Goal: Task Accomplishment & Management: Manage account settings

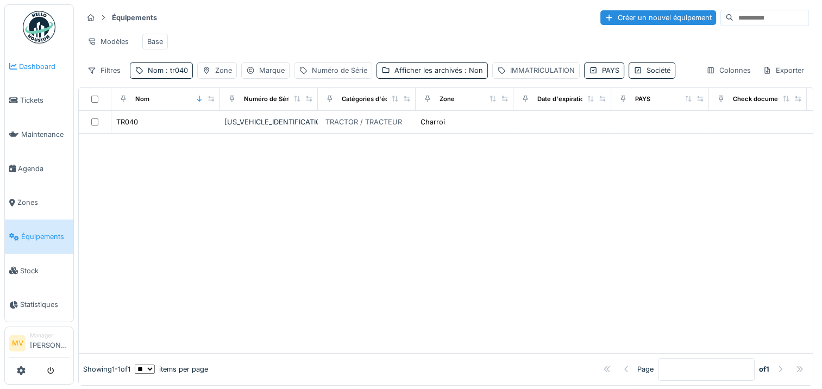
click at [49, 65] on span "Dashboard" at bounding box center [44, 66] width 50 height 10
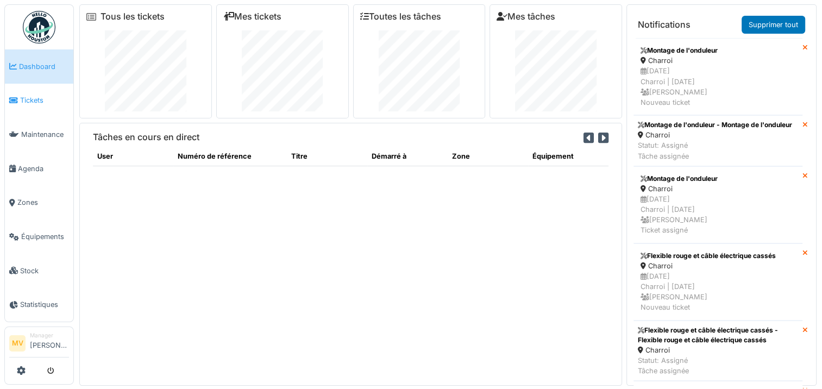
click at [43, 104] on span "Tickets" at bounding box center [44, 100] width 49 height 10
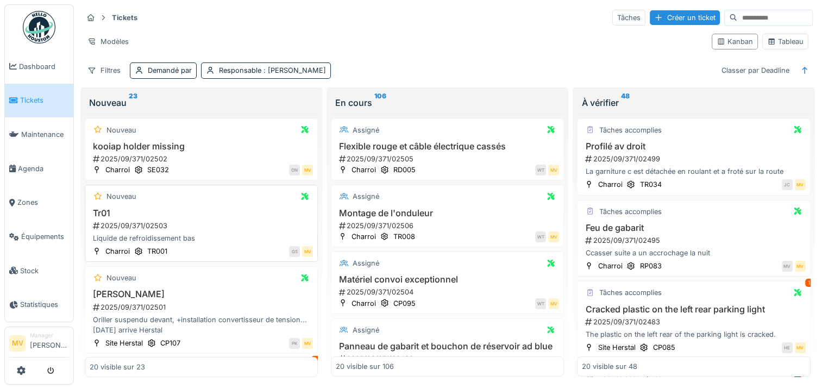
click at [213, 240] on div "Liquide de refroidissement bas" at bounding box center [201, 238] width 223 height 10
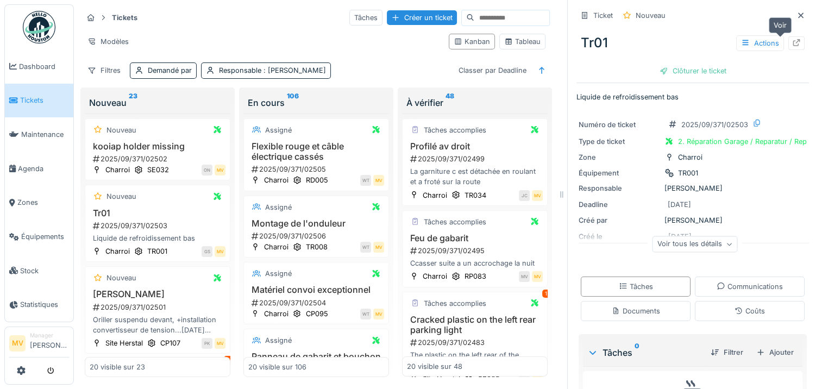
click at [792, 38] on div at bounding box center [796, 43] width 9 height 10
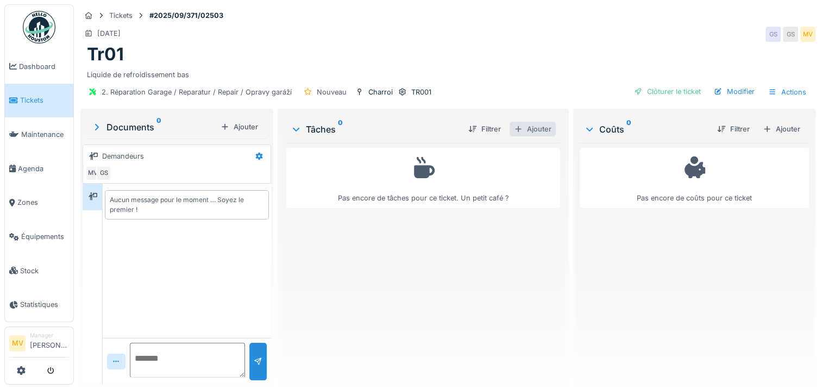
click at [537, 127] on div "Ajouter" at bounding box center [533, 129] width 46 height 15
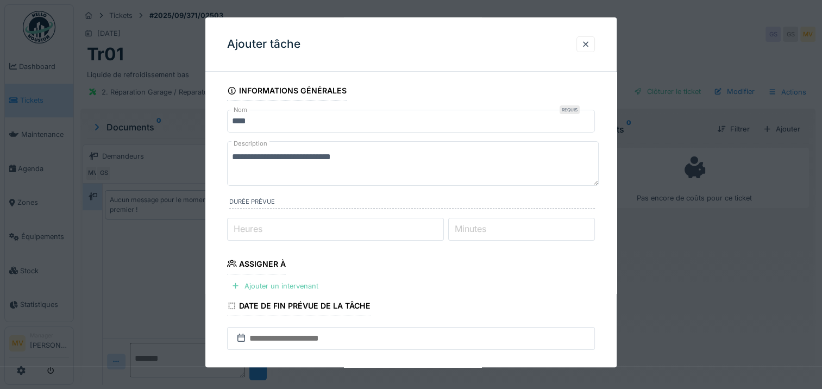
click at [284, 284] on div "Ajouter un intervenant" at bounding box center [275, 286] width 96 height 15
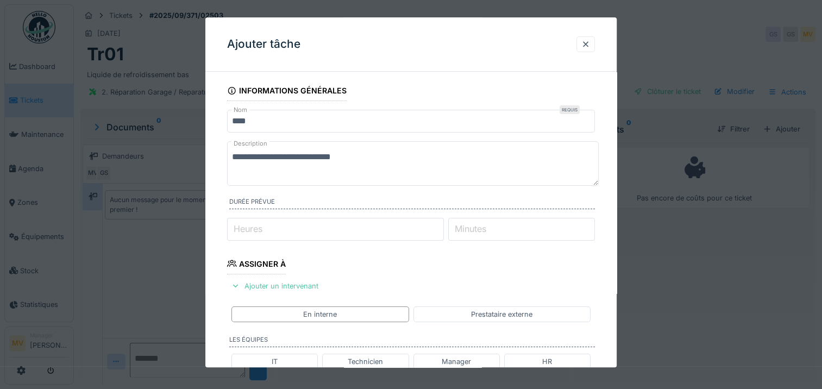
scroll to position [8, 0]
click at [357, 320] on div "En interne" at bounding box center [320, 315] width 177 height 16
click at [310, 289] on div "Ajouter un intervenant" at bounding box center [275, 286] width 96 height 15
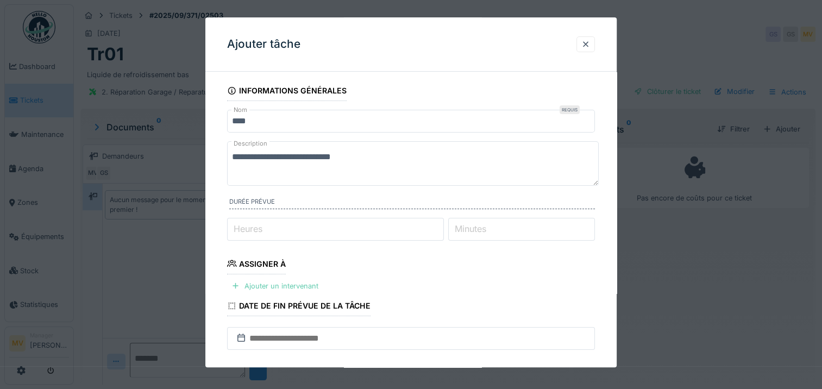
click at [289, 280] on div "Ajouter un intervenant" at bounding box center [275, 286] width 96 height 15
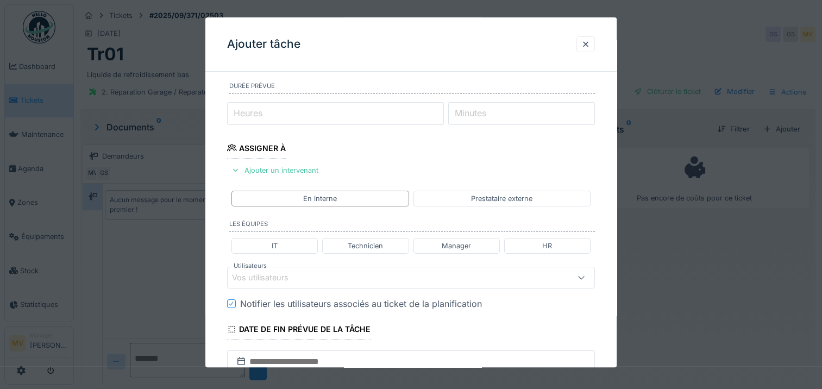
scroll to position [130, 0]
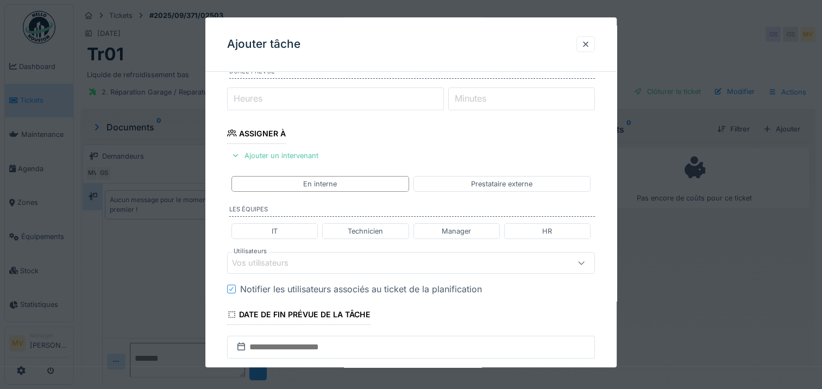
click at [304, 254] on div "Vos utilisateurs" at bounding box center [411, 263] width 368 height 22
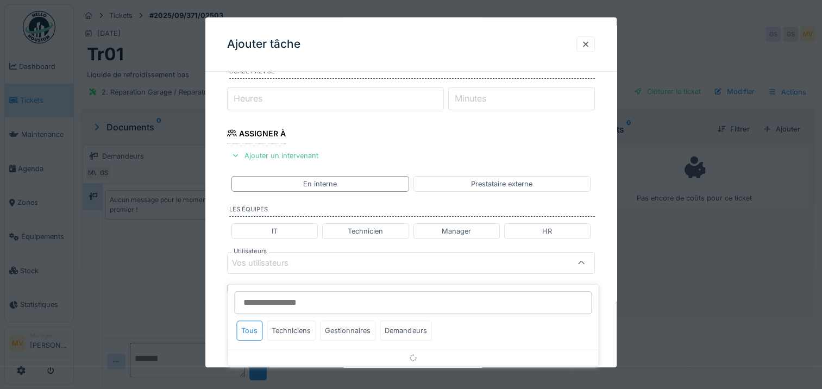
scroll to position [199, 0]
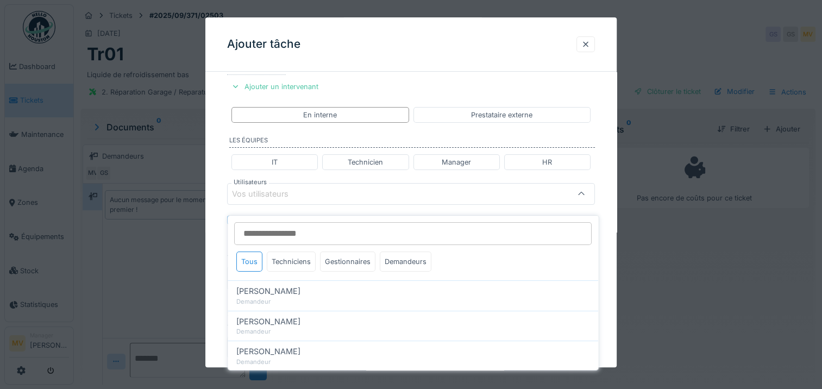
click at [304, 254] on div "Techniciens" at bounding box center [291, 262] width 49 height 20
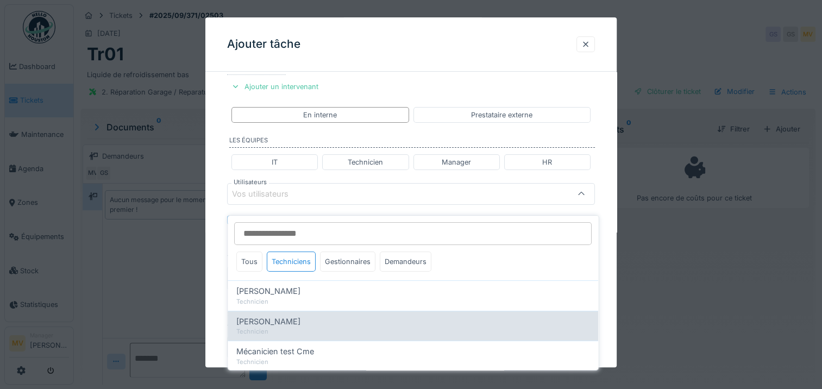
click at [288, 316] on div "Jan Maro" at bounding box center [412, 322] width 353 height 12
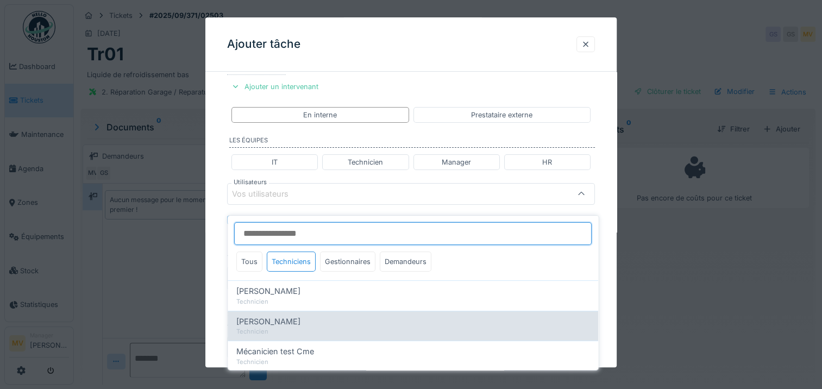
type input "****"
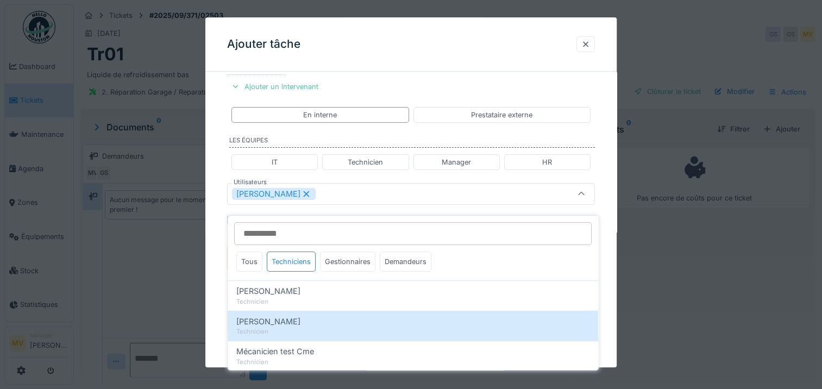
click at [346, 198] on div "Jan Maro" at bounding box center [389, 194] width 314 height 12
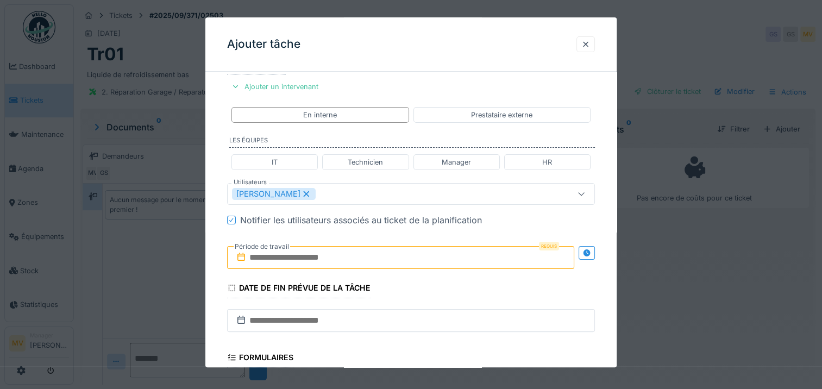
click at [341, 260] on input "text" at bounding box center [400, 257] width 347 height 23
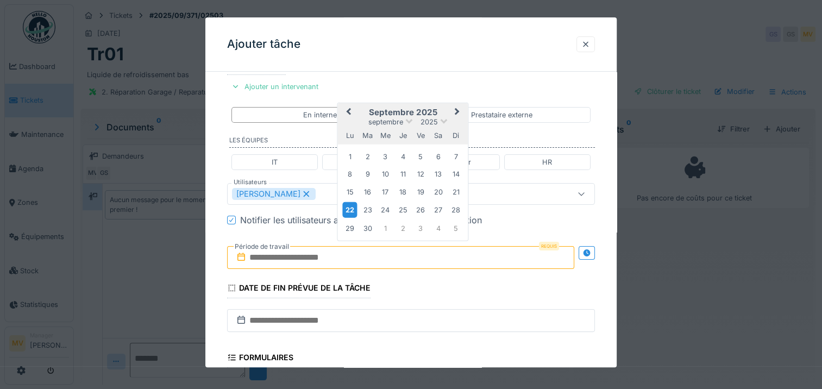
click at [348, 209] on div "22" at bounding box center [350, 210] width 15 height 16
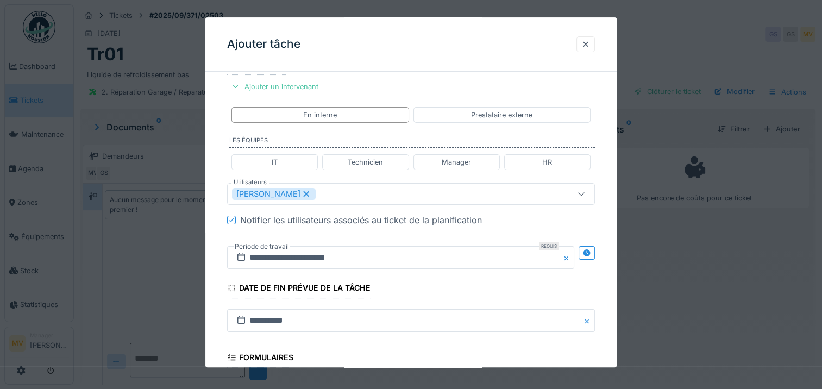
click at [436, 349] on fieldset "**********" at bounding box center [411, 198] width 368 height 635
drag, startPoint x: 436, startPoint y: 349, endPoint x: 604, endPoint y: 313, distance: 171.8
click at [604, 313] on div "**********" at bounding box center [410, 209] width 411 height 657
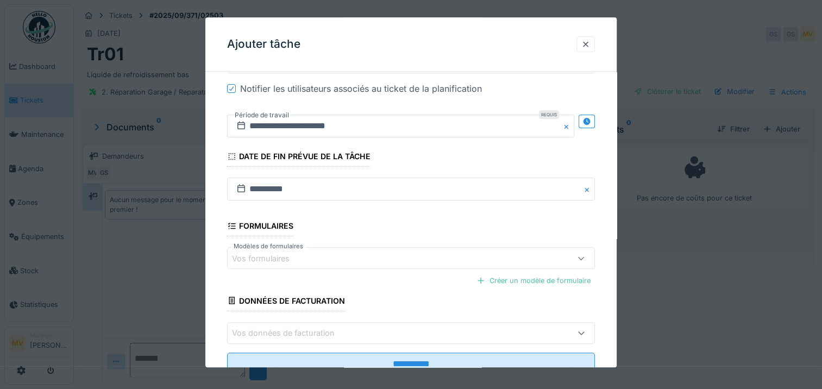
scroll to position [366, 0]
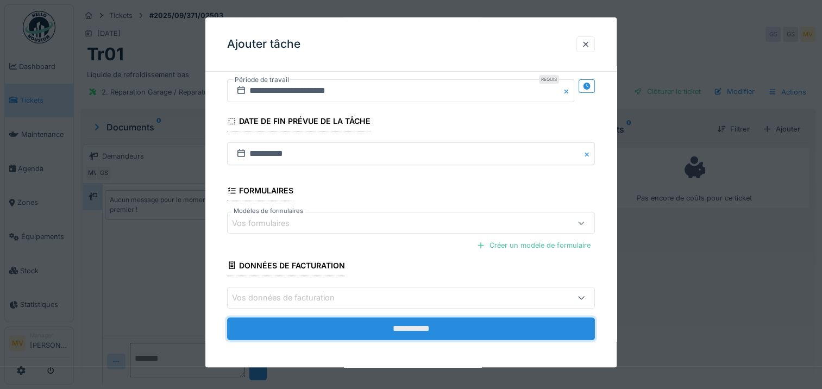
click at [461, 332] on input "**********" at bounding box center [411, 328] width 368 height 23
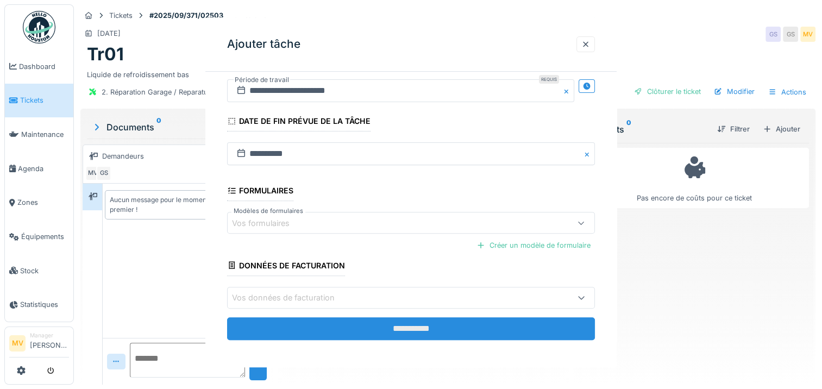
scroll to position [0, 0]
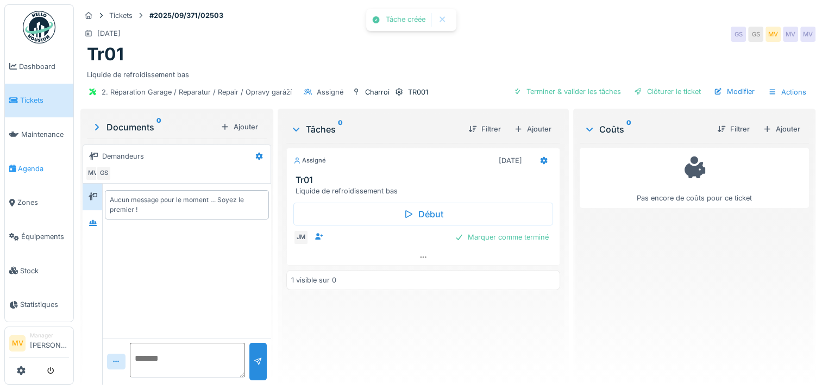
click at [26, 174] on link "Agenda" at bounding box center [39, 169] width 68 height 34
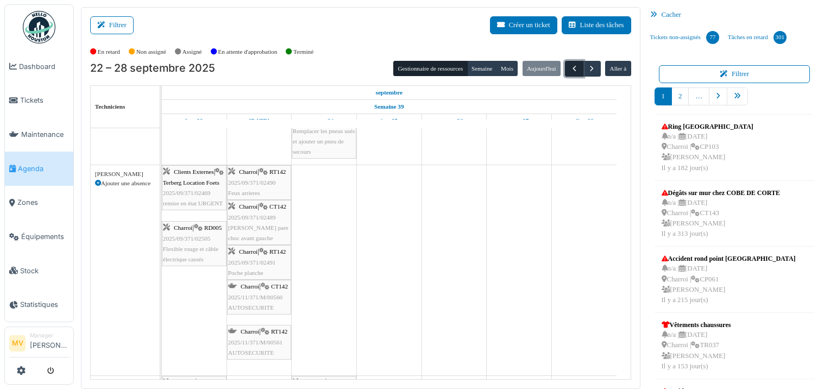
click at [572, 65] on span "button" at bounding box center [574, 68] width 9 height 9
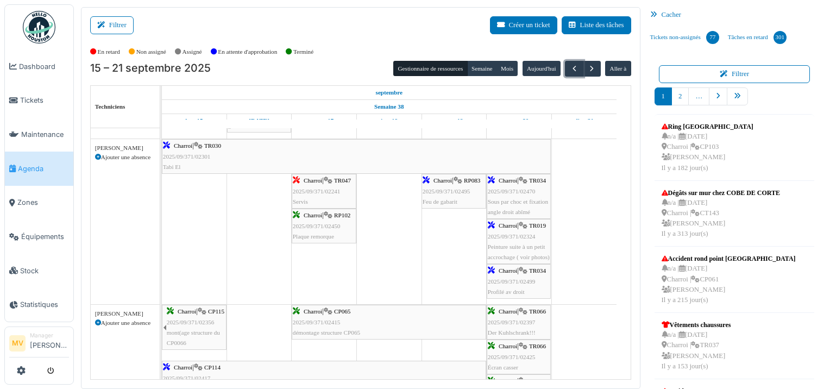
click at [524, 180] on icon at bounding box center [523, 180] width 9 height 7
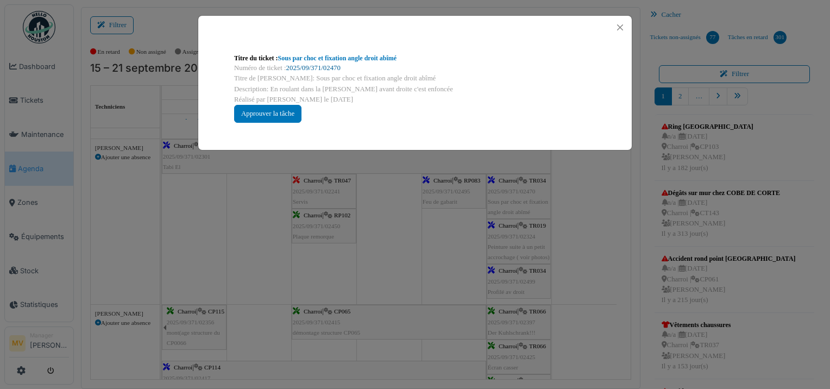
click at [329, 66] on link "2025/09/371/02470" at bounding box center [313, 68] width 54 height 8
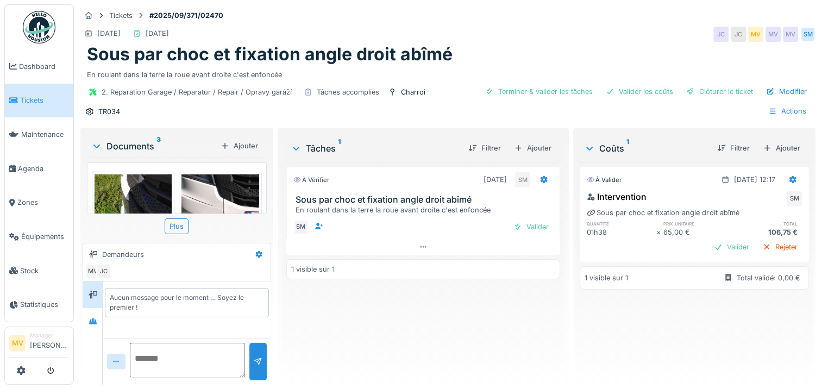
click at [234, 208] on img at bounding box center [220, 225] width 77 height 103
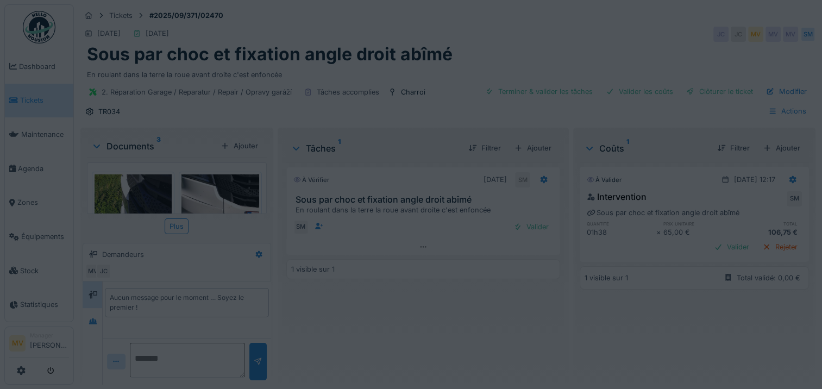
click at [234, 208] on div "**********" at bounding box center [448, 194] width 748 height 389
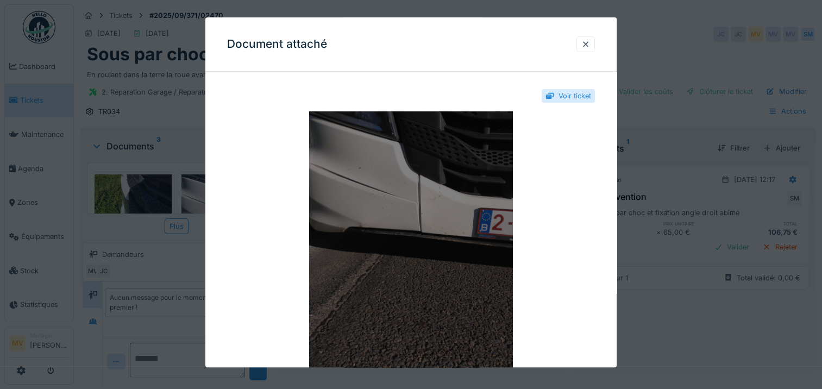
click at [411, 227] on img at bounding box center [411, 247] width 368 height 272
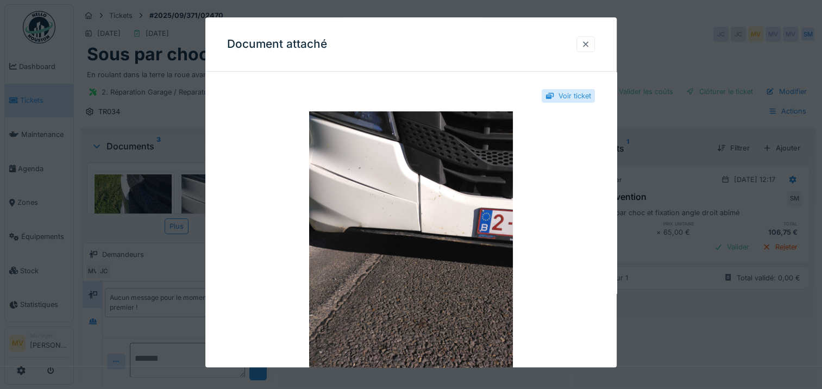
click at [590, 42] on div at bounding box center [586, 44] width 9 height 10
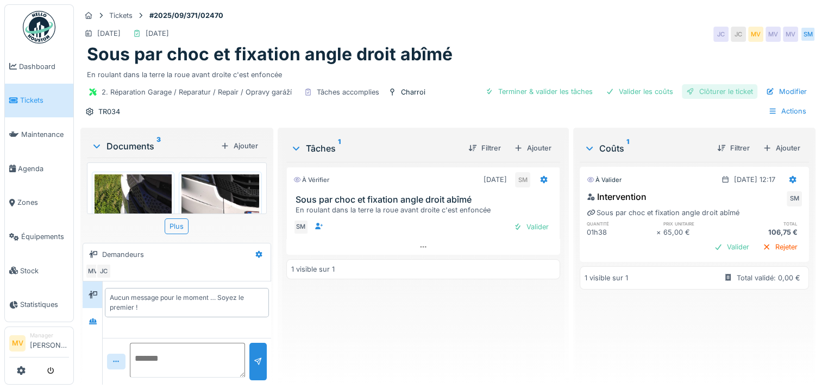
click at [697, 96] on div "Clôturer le ticket" at bounding box center [720, 91] width 76 height 15
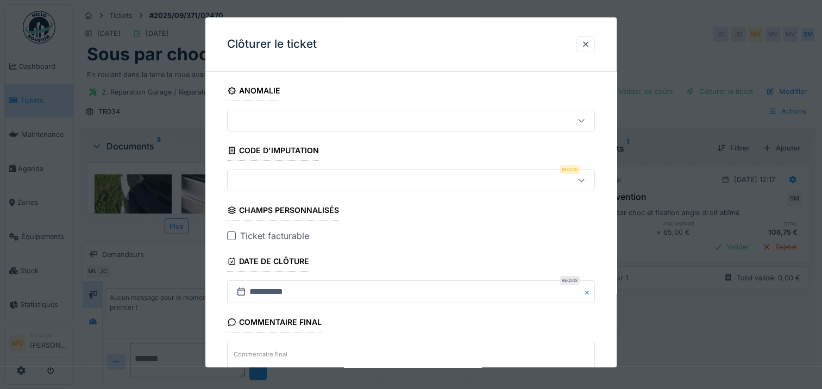
click at [253, 182] on div at bounding box center [389, 180] width 314 height 12
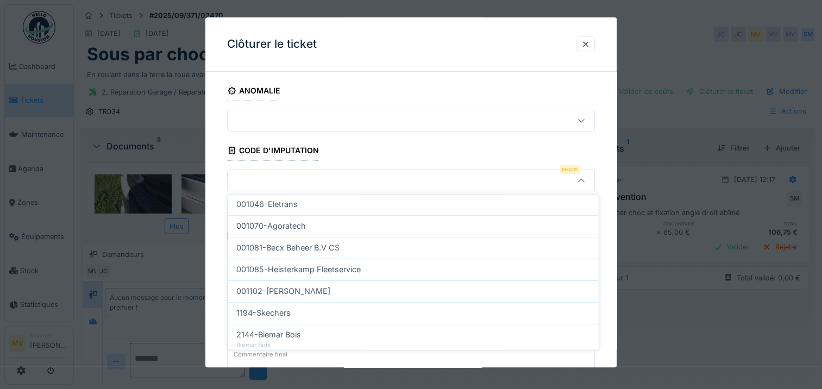
scroll to position [391, 0]
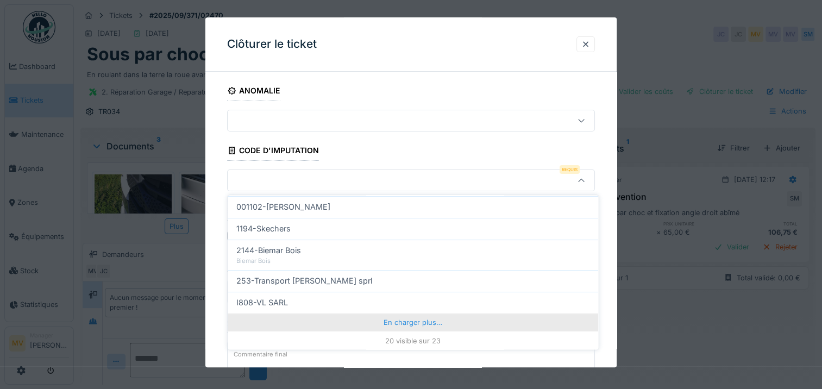
click at [412, 327] on div "En charger plus…" at bounding box center [413, 322] width 371 height 17
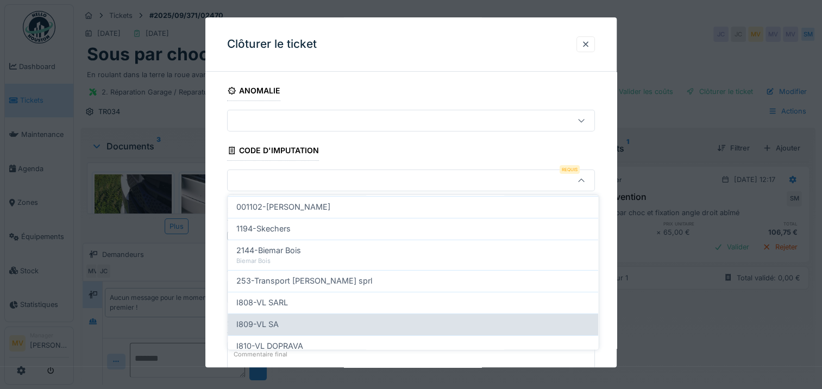
click at [347, 321] on div "I809-VL SA" at bounding box center [412, 324] width 353 height 12
type input "***"
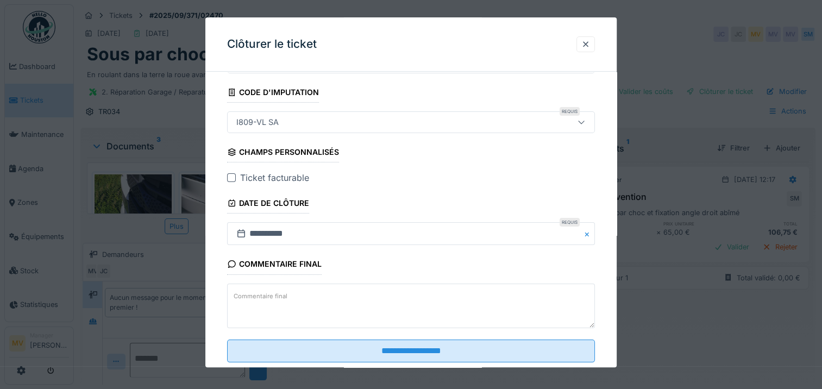
scroll to position [82, 0]
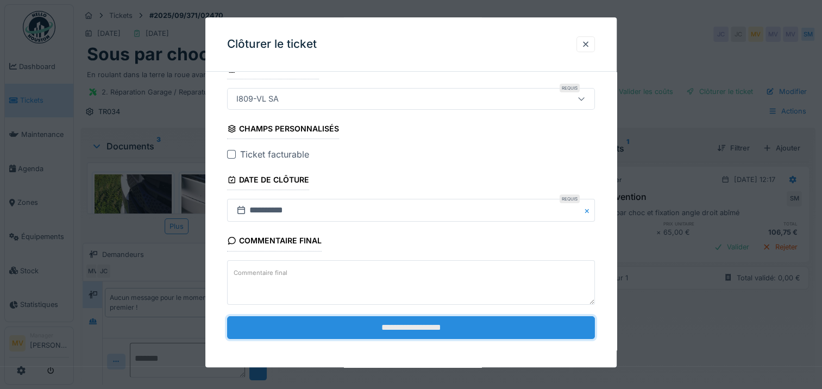
click at [440, 326] on input "**********" at bounding box center [411, 327] width 368 height 23
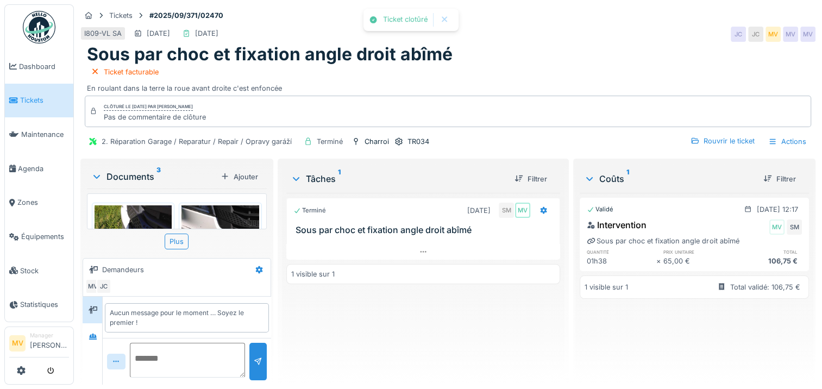
scroll to position [0, 0]
click at [30, 96] on span "Tickets" at bounding box center [44, 100] width 49 height 10
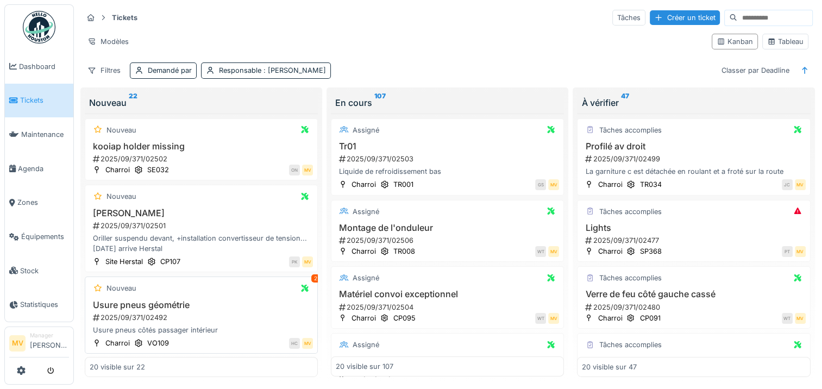
click at [204, 310] on div "Usure pneus géométrie 2025/09/371/02492 Usure pneus côtés passager intérieur" at bounding box center [201, 318] width 223 height 36
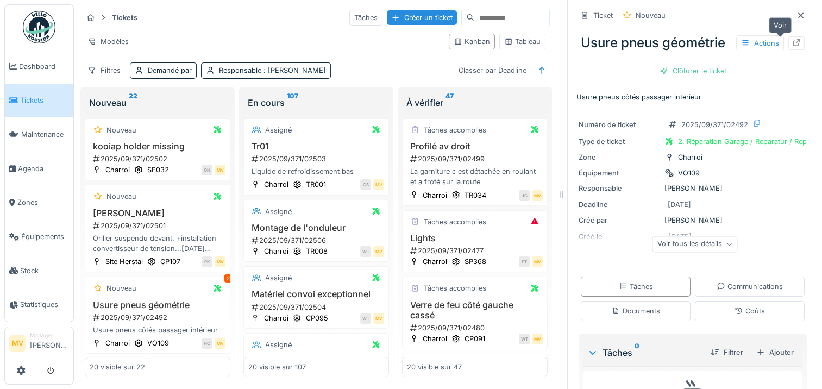
click at [792, 43] on icon at bounding box center [796, 42] width 9 height 7
click at [32, 170] on span "Agenda" at bounding box center [43, 169] width 51 height 10
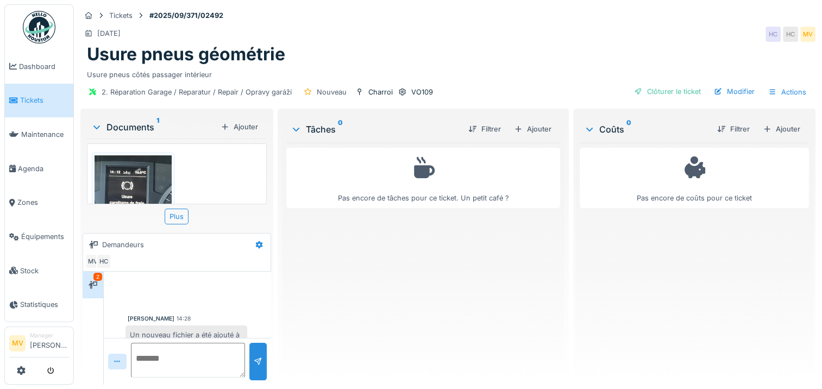
scroll to position [159, 0]
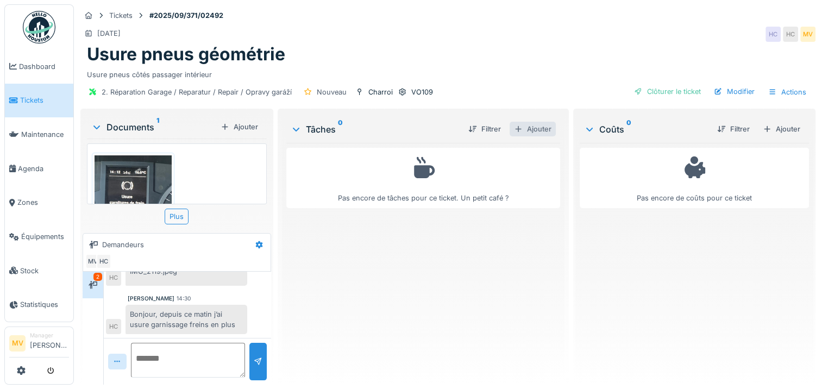
click at [537, 130] on div "Ajouter" at bounding box center [533, 129] width 46 height 15
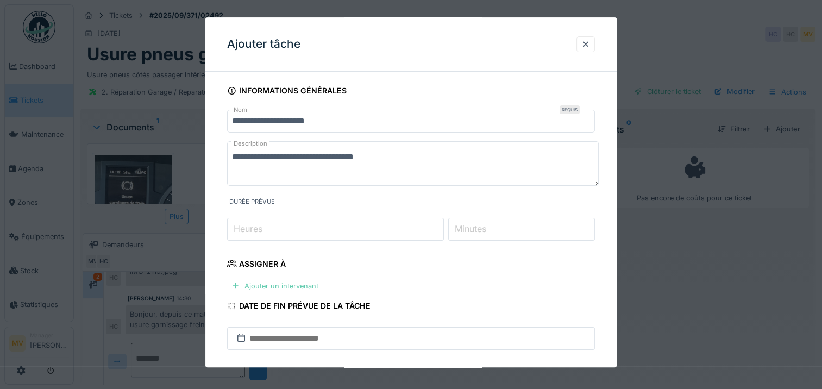
click at [280, 287] on div "Ajouter un intervenant" at bounding box center [275, 286] width 96 height 15
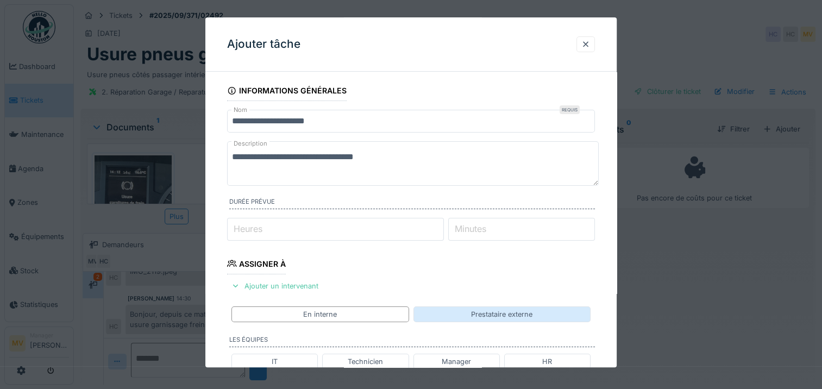
click at [470, 314] on div "Prestataire externe" at bounding box center [502, 315] width 177 height 16
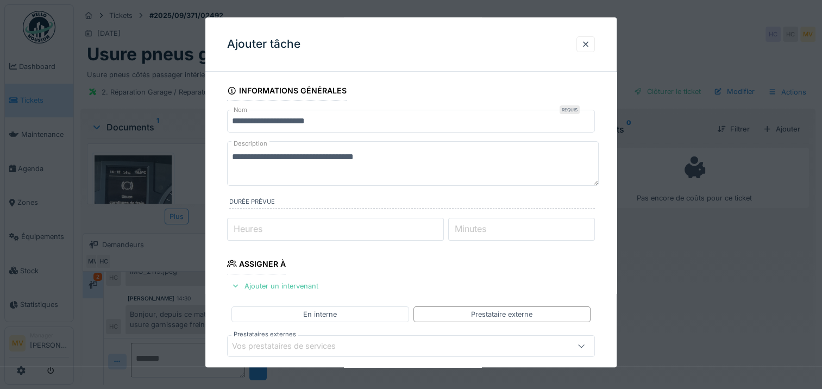
click at [445, 351] on div "Vos prestataires de services" at bounding box center [389, 346] width 314 height 12
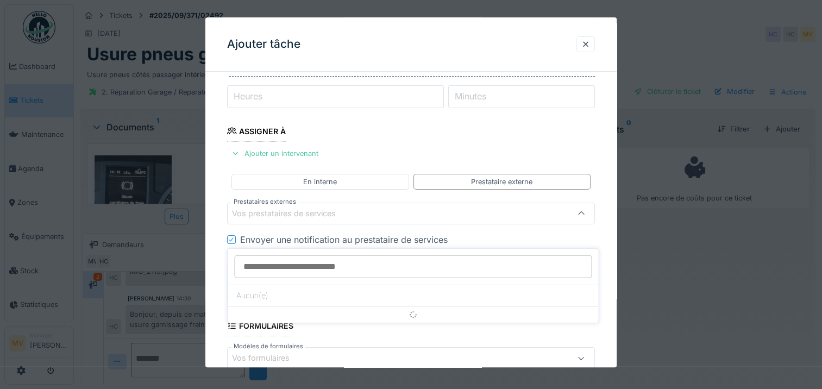
scroll to position [152, 0]
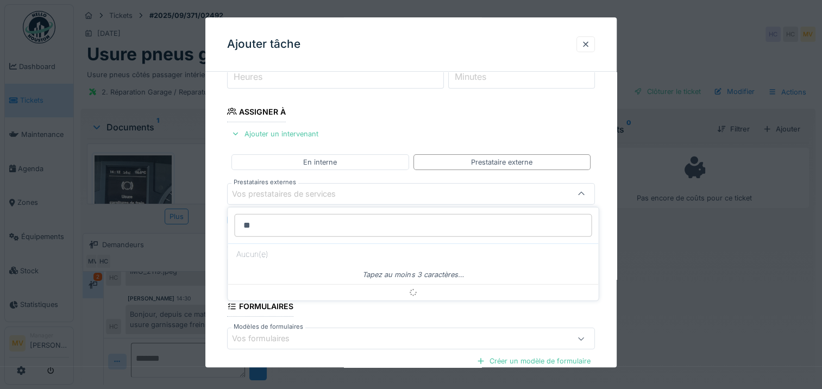
type input "*"
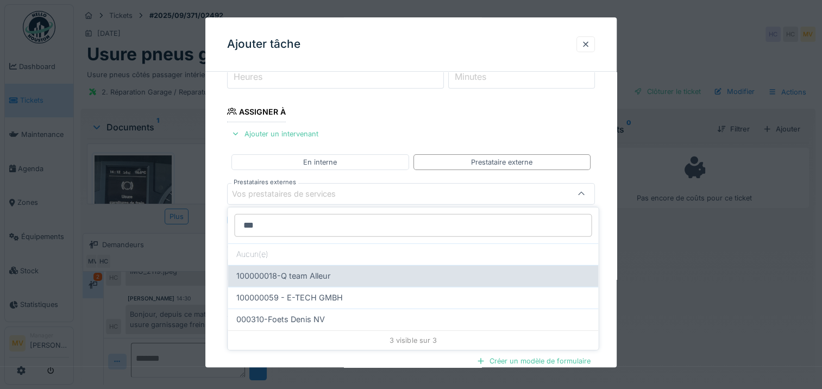
type input "***"
click at [294, 278] on span "100000018-Q team Alleur" at bounding box center [283, 276] width 94 height 12
type input "*****"
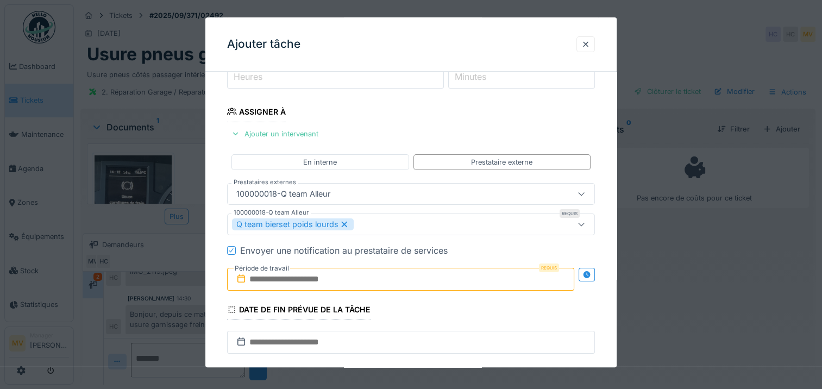
click at [232, 251] on icon at bounding box center [231, 250] width 7 height 5
click at [232, 251] on div at bounding box center [231, 250] width 9 height 9
click at [272, 271] on label "Période de travail" at bounding box center [262, 269] width 57 height 12
click at [277, 273] on input "text" at bounding box center [400, 279] width 347 height 23
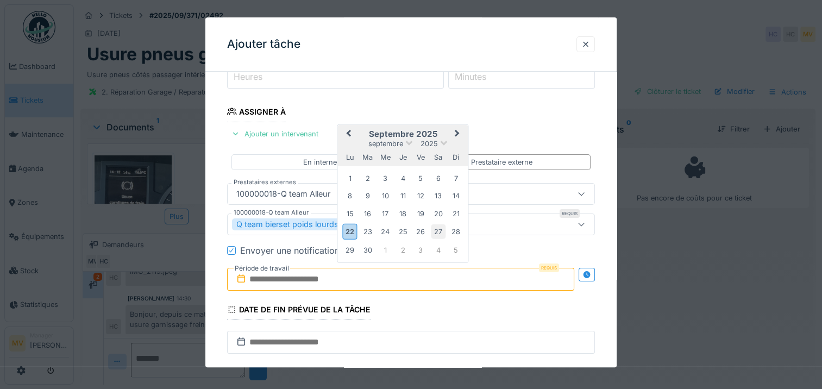
click at [442, 224] on div "27" at bounding box center [438, 231] width 15 height 15
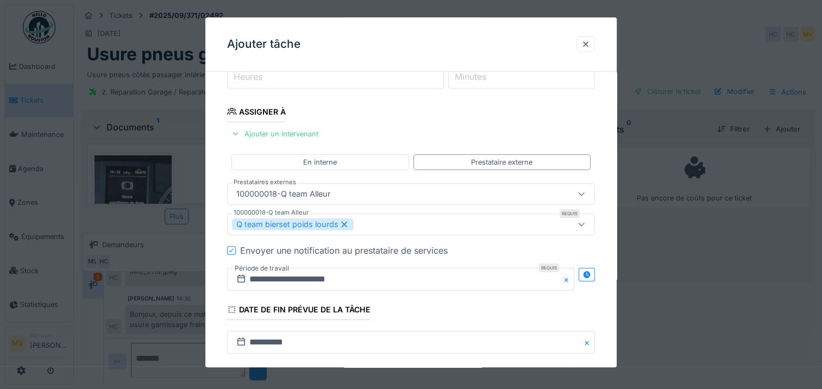
click at [232, 249] on icon at bounding box center [231, 250] width 4 height 4
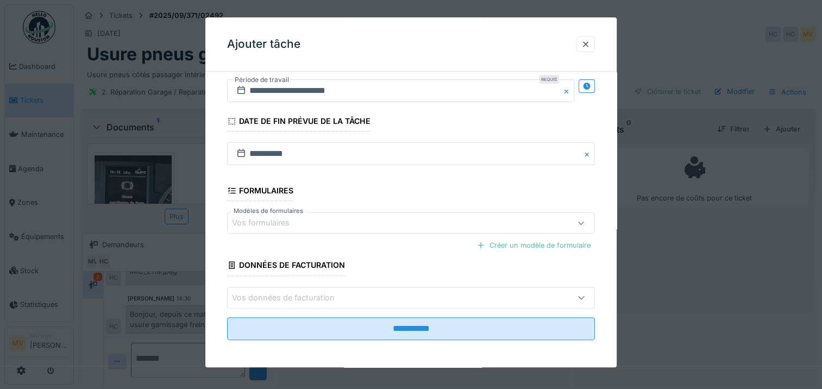
scroll to position [341, 0]
click at [588, 47] on div at bounding box center [586, 44] width 9 height 10
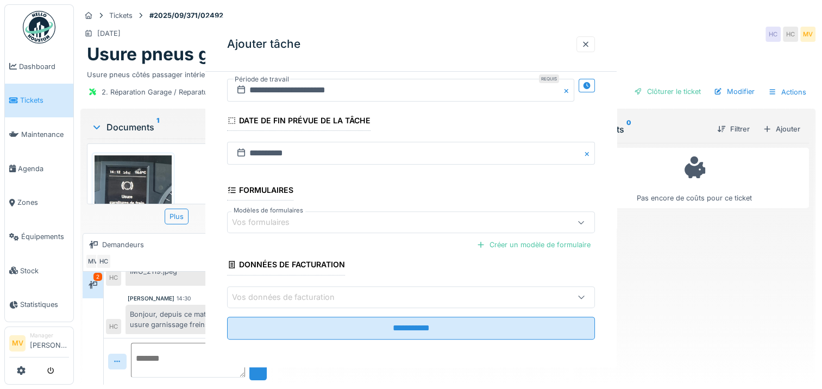
scroll to position [0, 0]
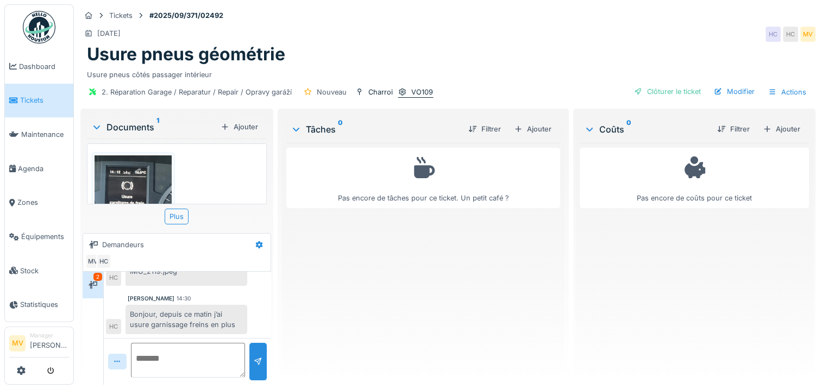
click at [412, 87] on div "VO109" at bounding box center [422, 92] width 22 height 10
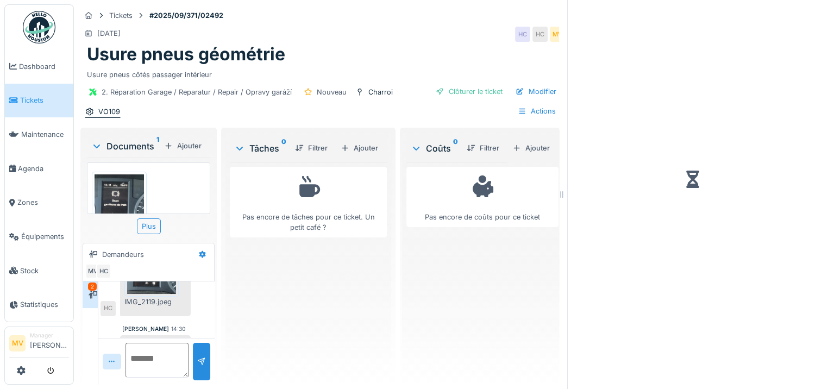
scroll to position [169, 0]
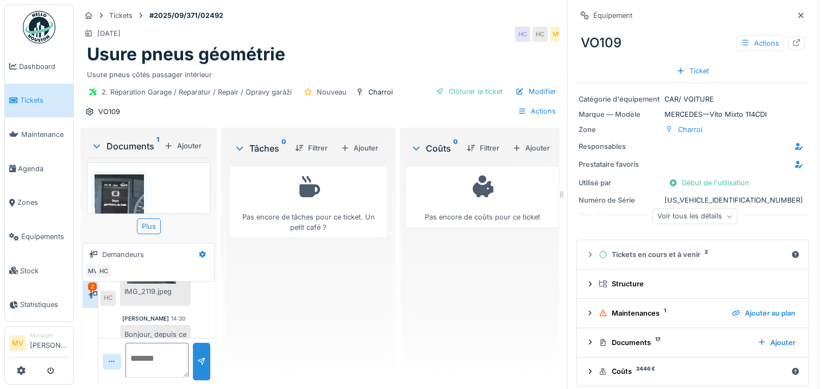
click at [695, 213] on div "Voir tous les détails" at bounding box center [695, 217] width 85 height 16
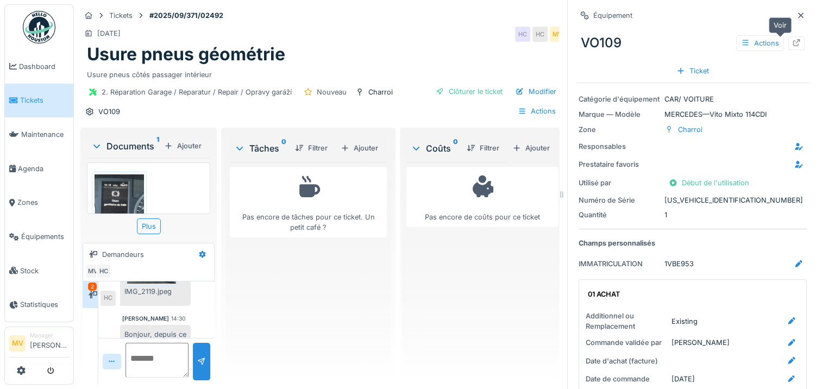
click at [792, 39] on icon at bounding box center [796, 42] width 9 height 7
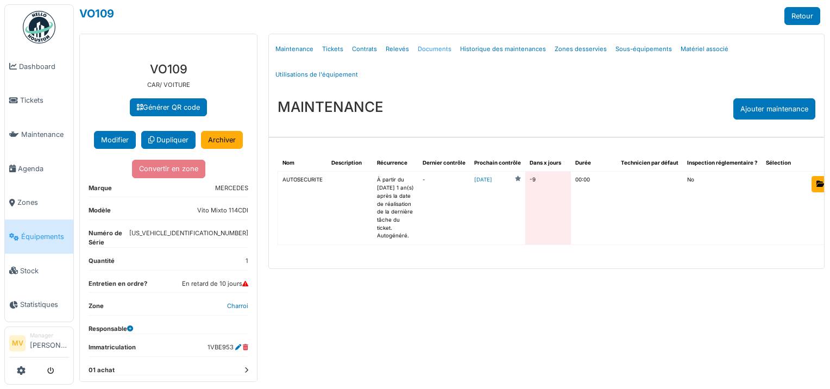
click at [435, 49] on link "Documents" at bounding box center [435, 49] width 42 height 26
select select "***"
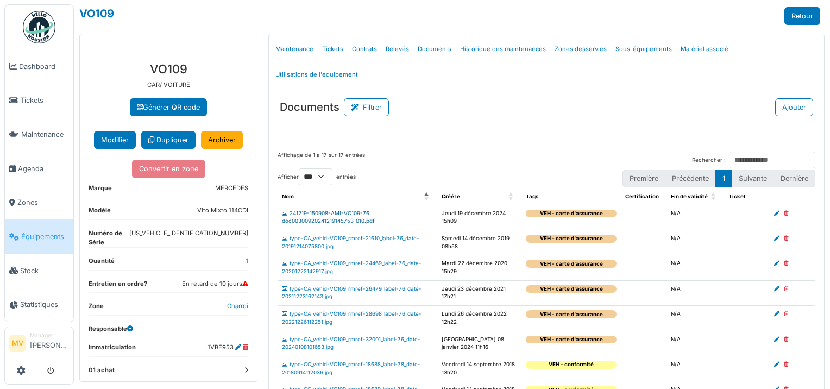
click at [356, 210] on link "241219-150908-AMI-VO109-76 doc00300920241219145753_010.pdf" at bounding box center [328, 217] width 93 height 14
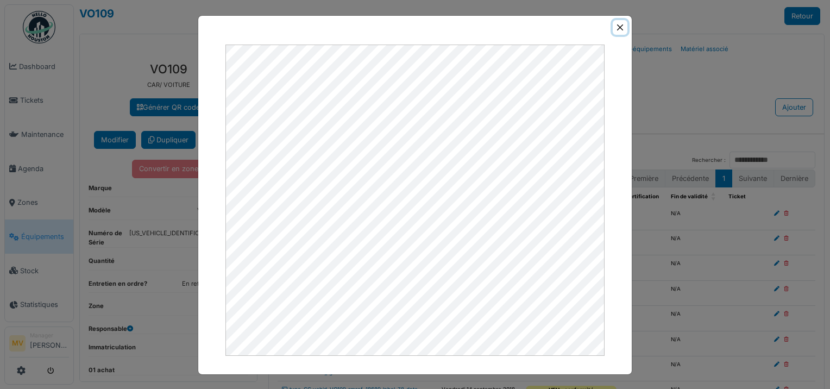
click at [617, 26] on button "Close" at bounding box center [620, 27] width 15 height 15
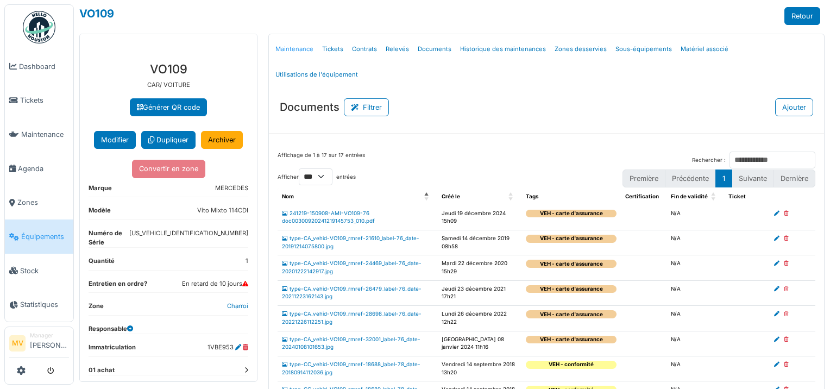
click at [291, 49] on link "Maintenance" at bounding box center [294, 49] width 47 height 26
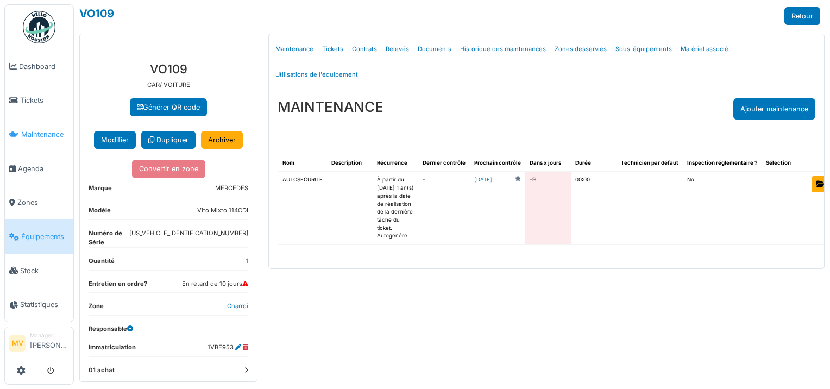
click at [50, 138] on span "Maintenance" at bounding box center [45, 134] width 48 height 10
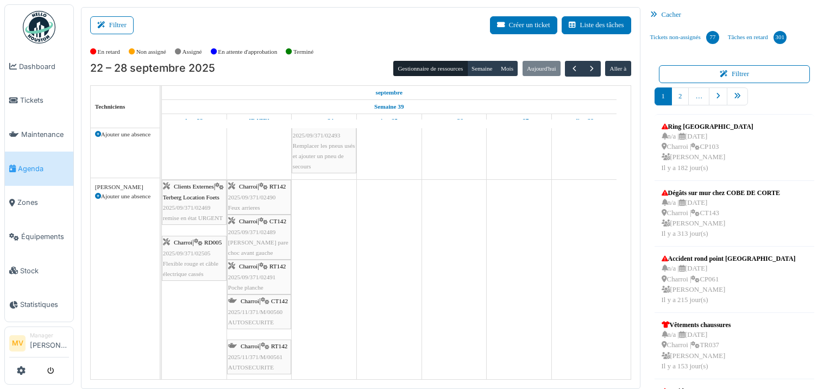
scroll to position [357, 0]
click at [202, 197] on span "Terberg Location Foets" at bounding box center [191, 197] width 57 height 7
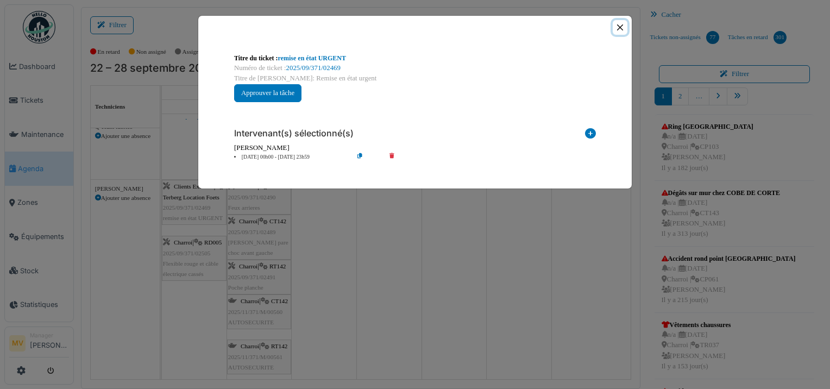
click at [621, 26] on button "Close" at bounding box center [620, 27] width 15 height 15
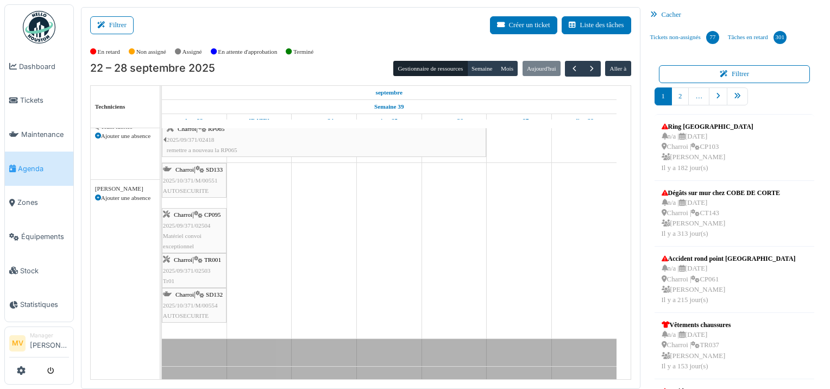
scroll to position [0, 0]
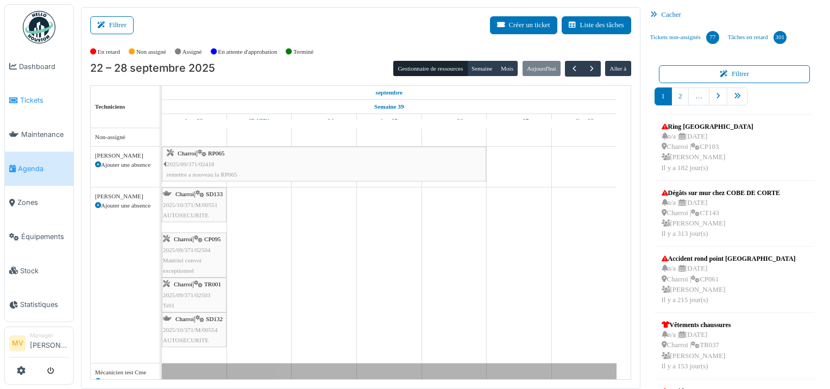
click at [20, 107] on link "Tickets" at bounding box center [39, 101] width 68 height 34
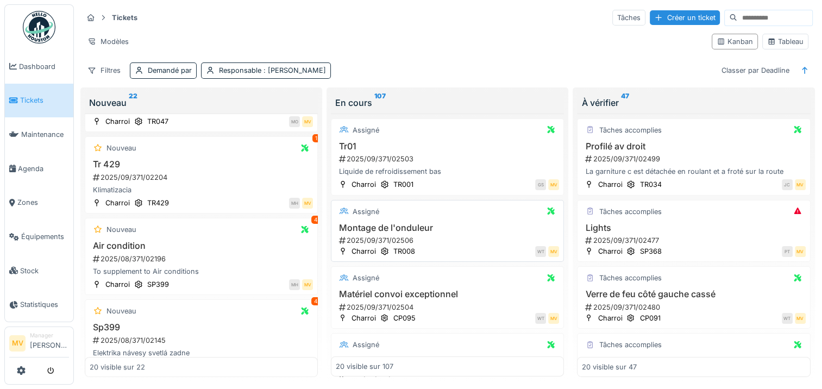
scroll to position [667, 0]
